Goal: Information Seeking & Learning: Learn about a topic

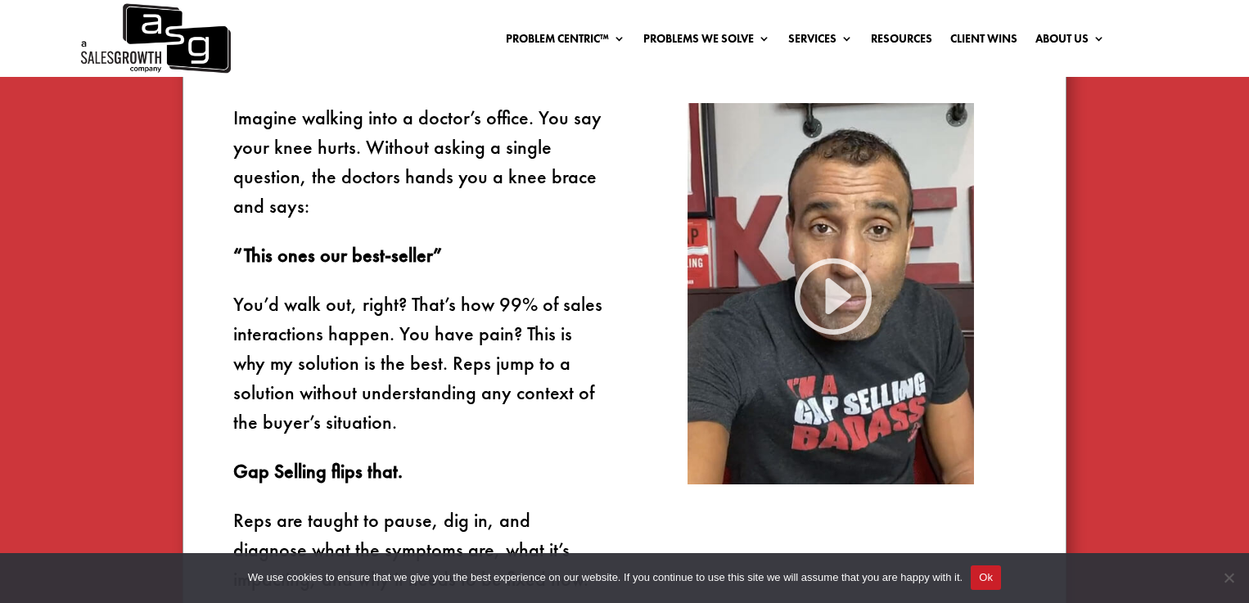
scroll to position [1007, 0]
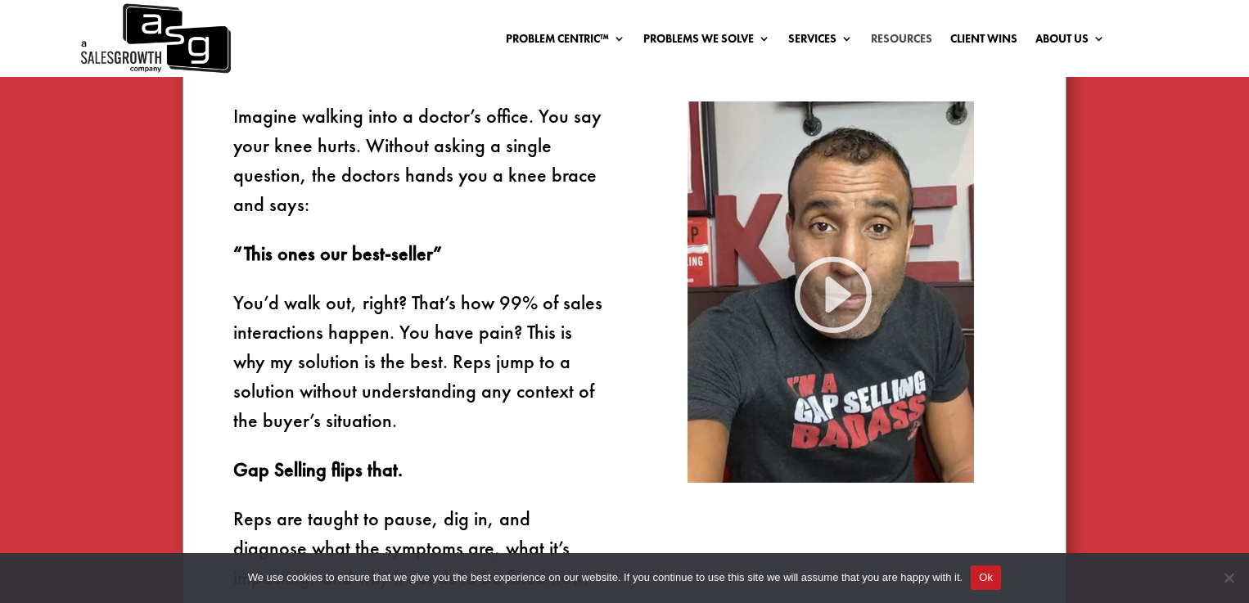
click at [901, 33] on link "Resources" at bounding box center [901, 42] width 61 height 18
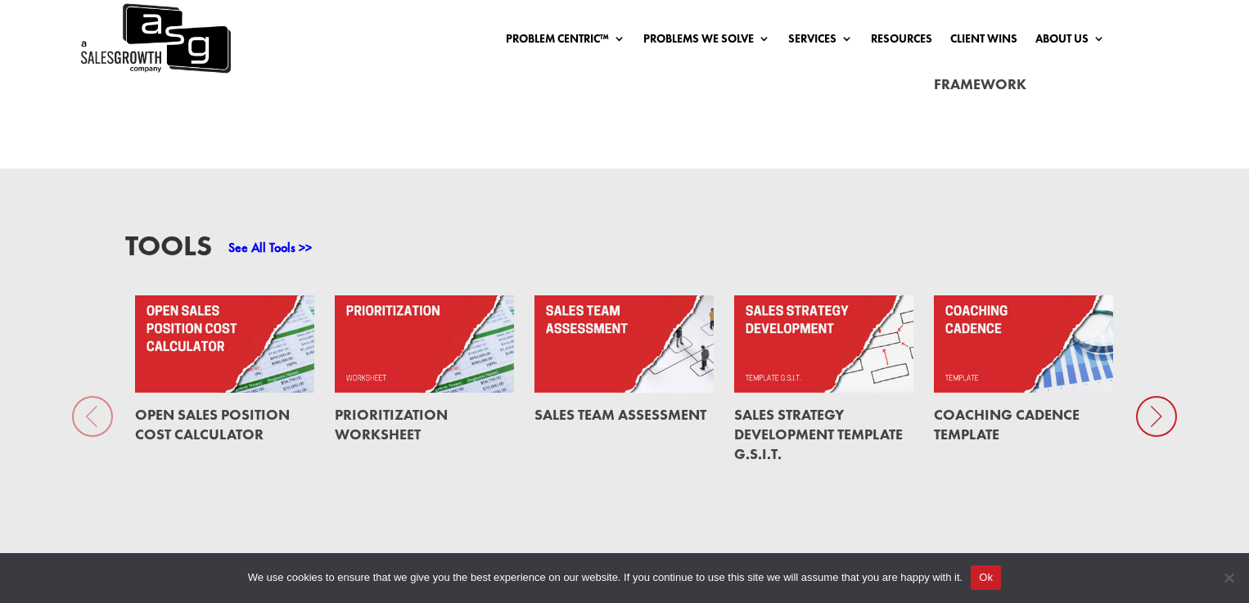
scroll to position [1193, 0]
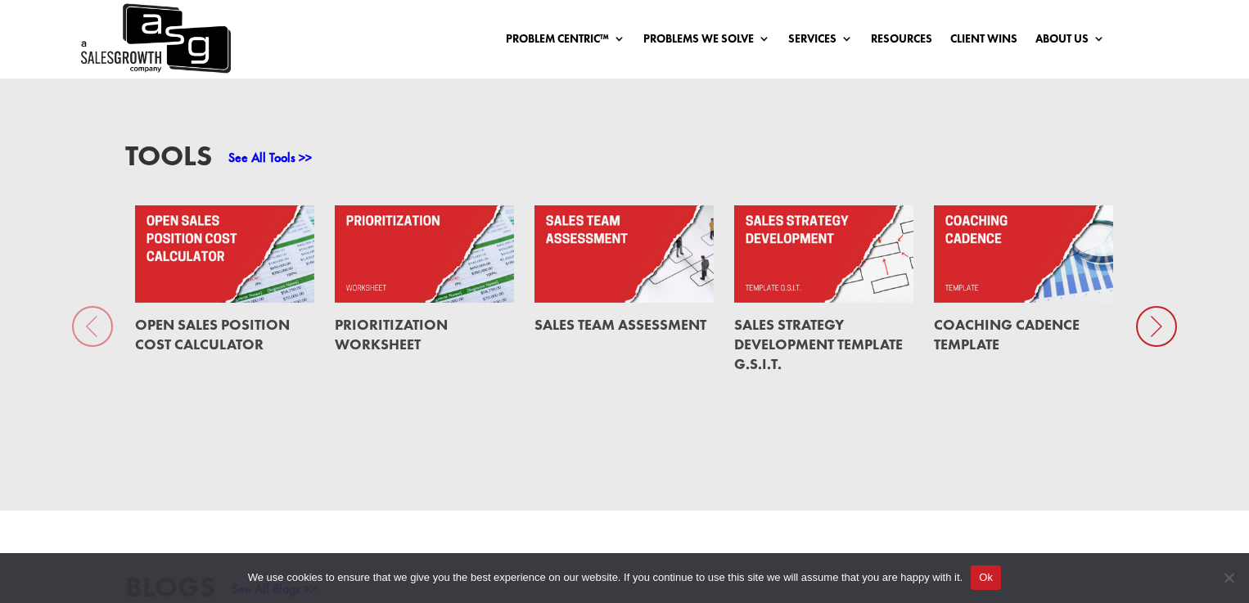
click at [1156, 330] on icon at bounding box center [1156, 326] width 41 height 41
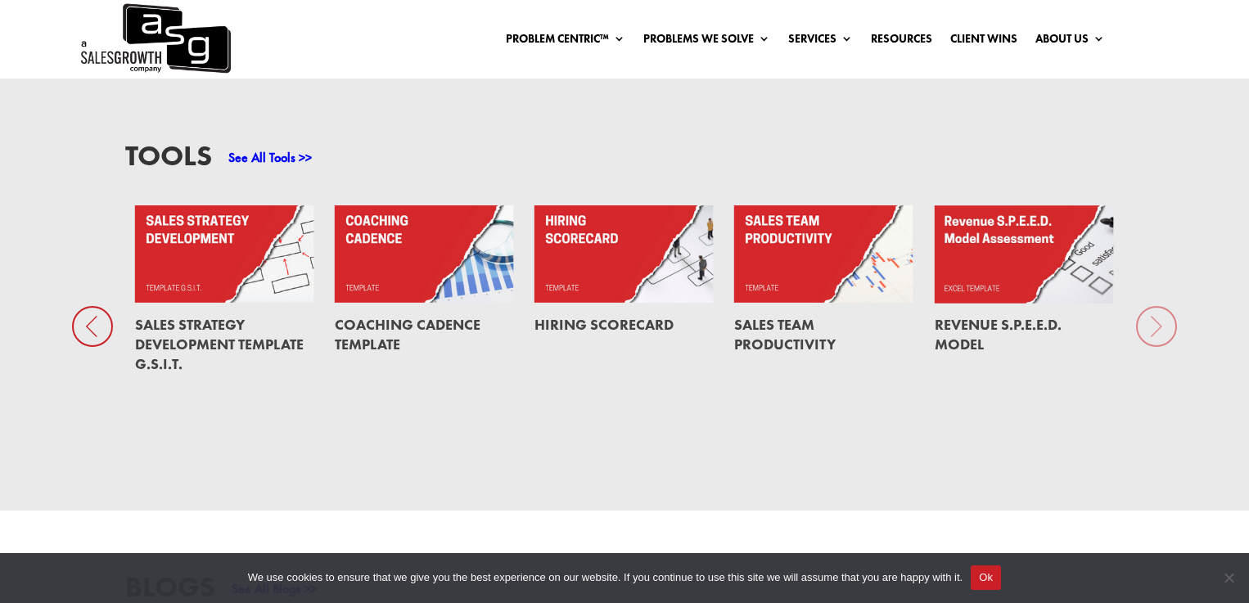
click at [1155, 328] on div "Tools See All Tools >> Open Sales Position Cost Calculator Prioritization Works…" at bounding box center [624, 294] width 1249 height 431
click at [97, 323] on icon at bounding box center [92, 326] width 41 height 41
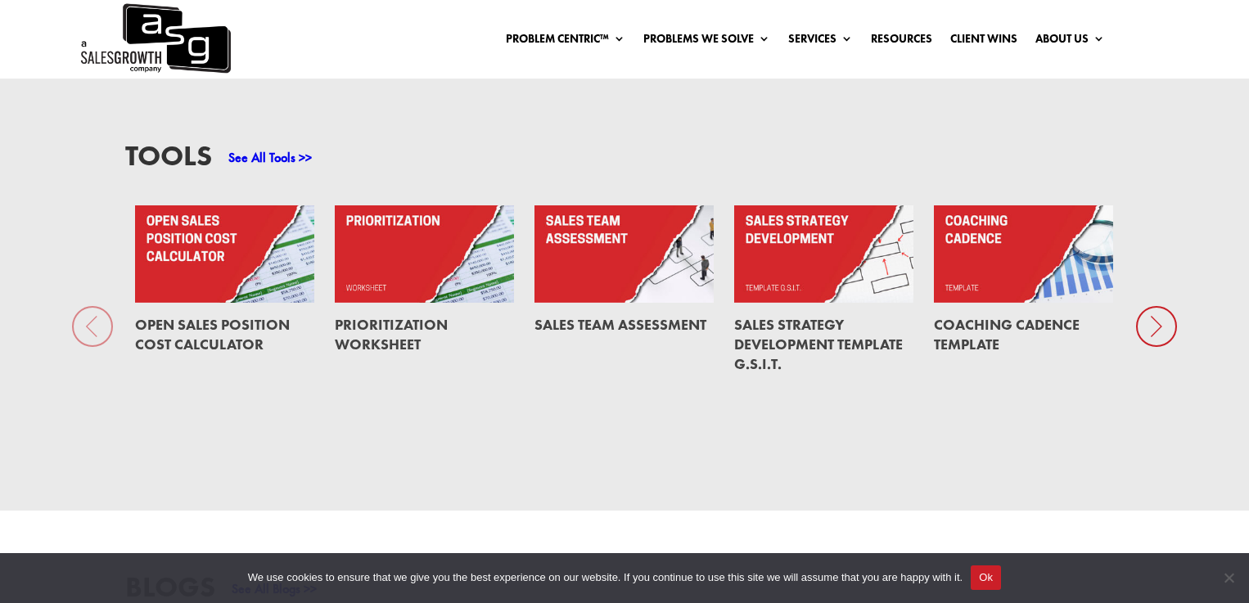
click at [793, 326] on link "Sales Strategy Development Template G.S.I.T." at bounding box center [818, 344] width 169 height 58
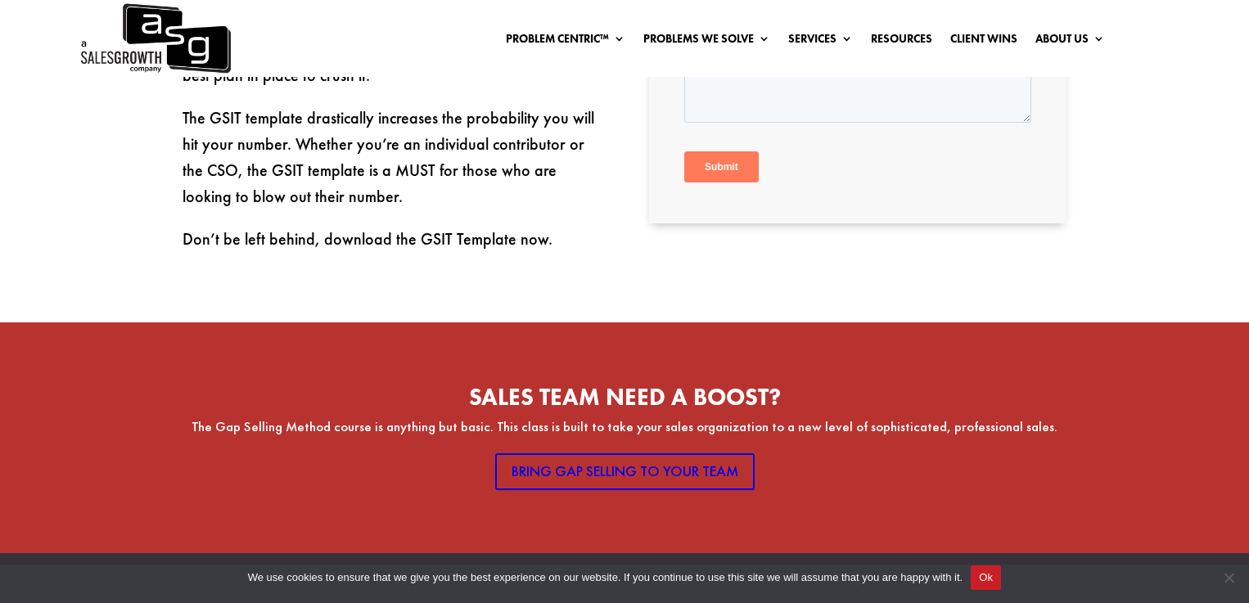
scroll to position [811, 0]
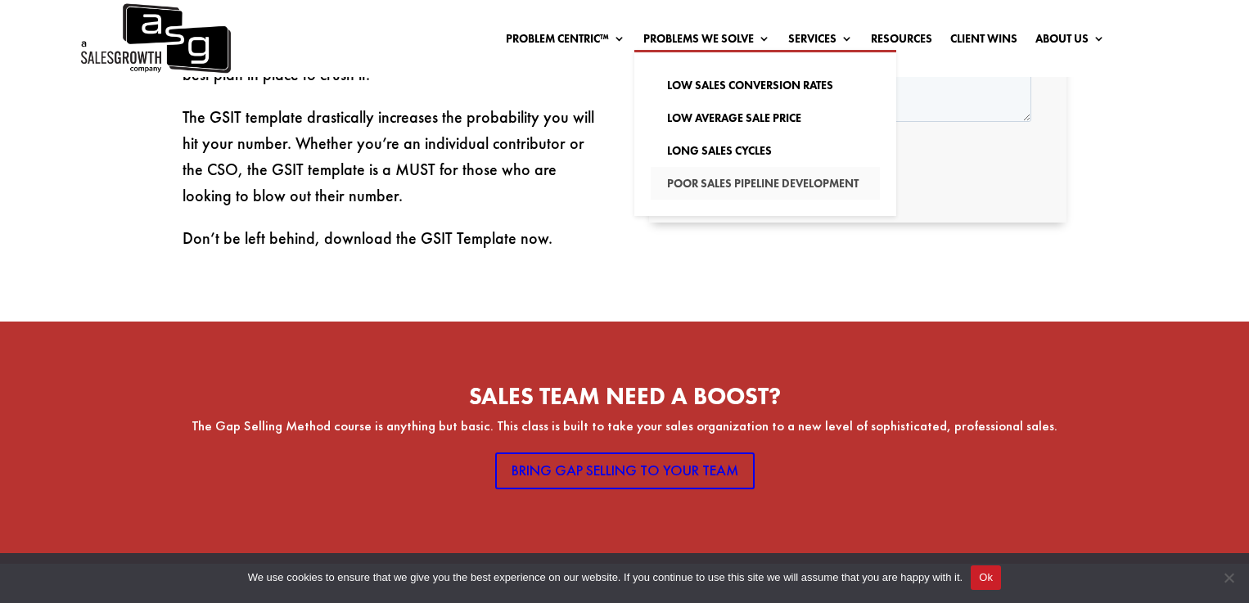
click at [710, 181] on link "Poor Sales Pipeline Development" at bounding box center [765, 183] width 229 height 33
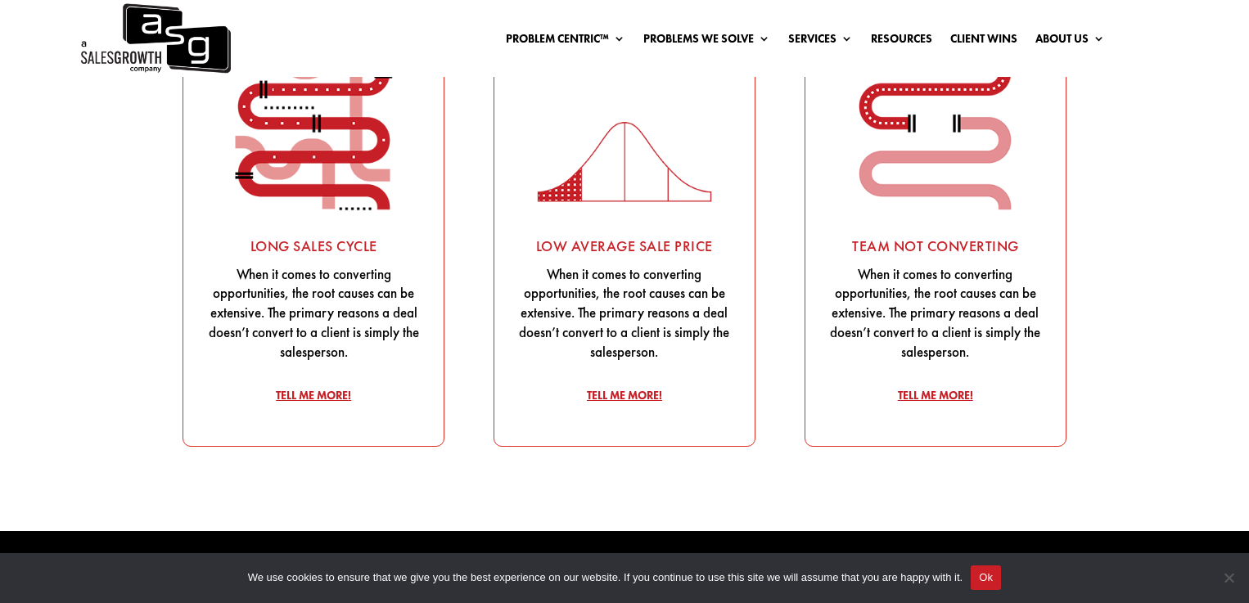
scroll to position [2150, 0]
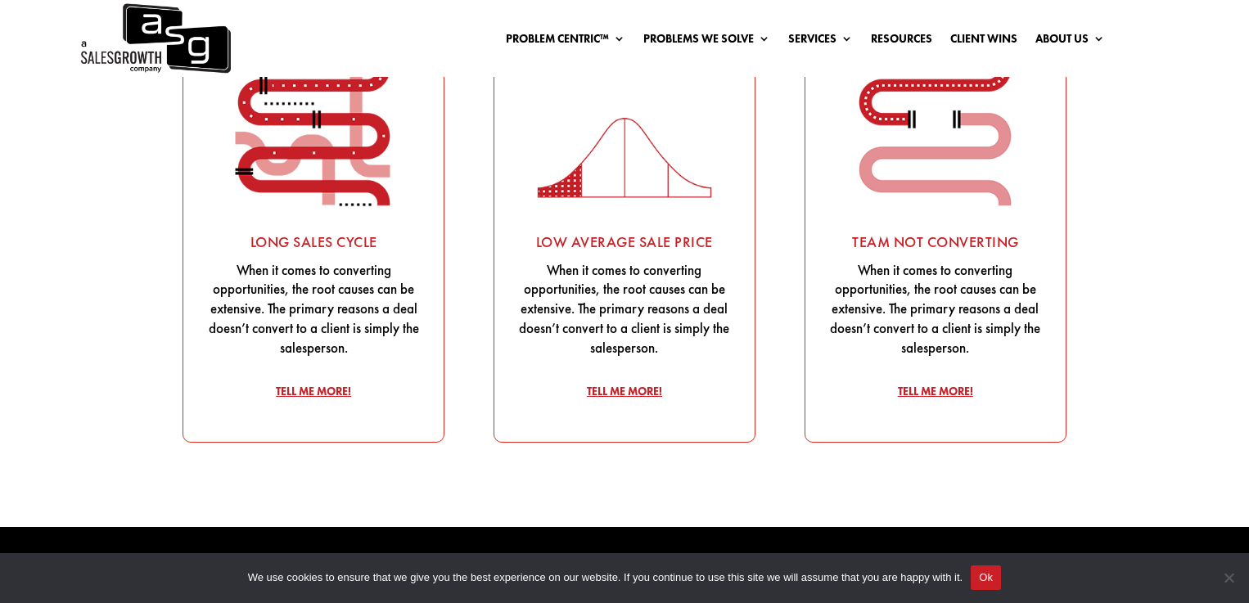
click at [912, 311] on div "When it comes to converting opportunities, the root causes can be extensive. Th…" at bounding box center [935, 309] width 219 height 97
click at [918, 399] on link "Tell Me More!" at bounding box center [936, 391] width 98 height 26
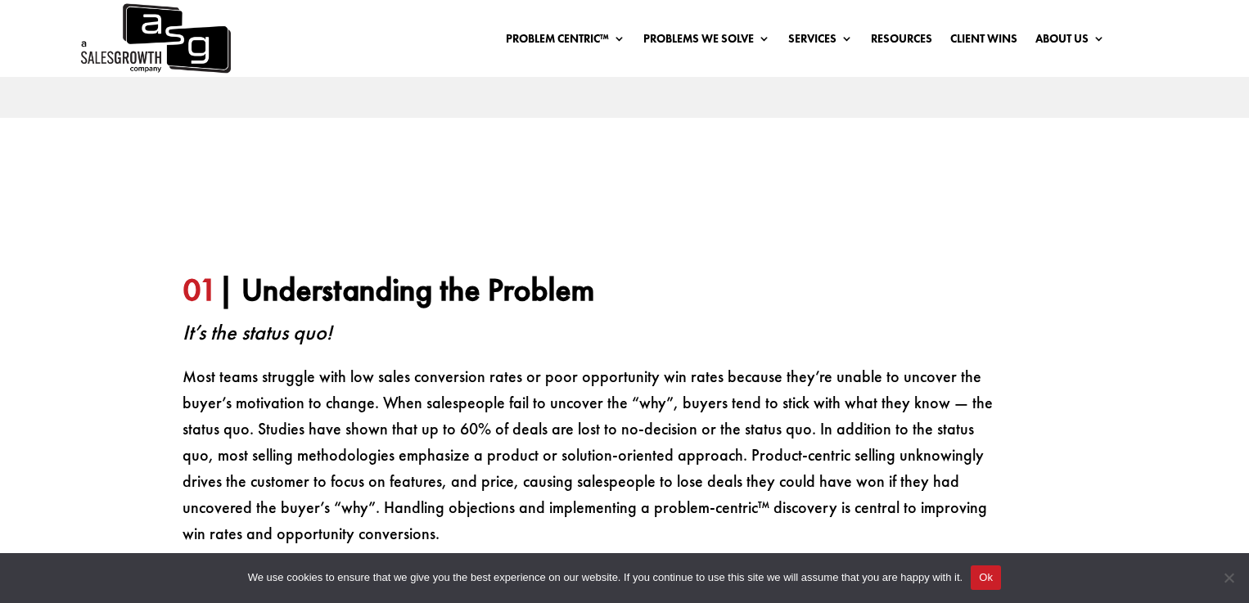
scroll to position [581, 0]
